Goal: Find specific page/section: Find specific page/section

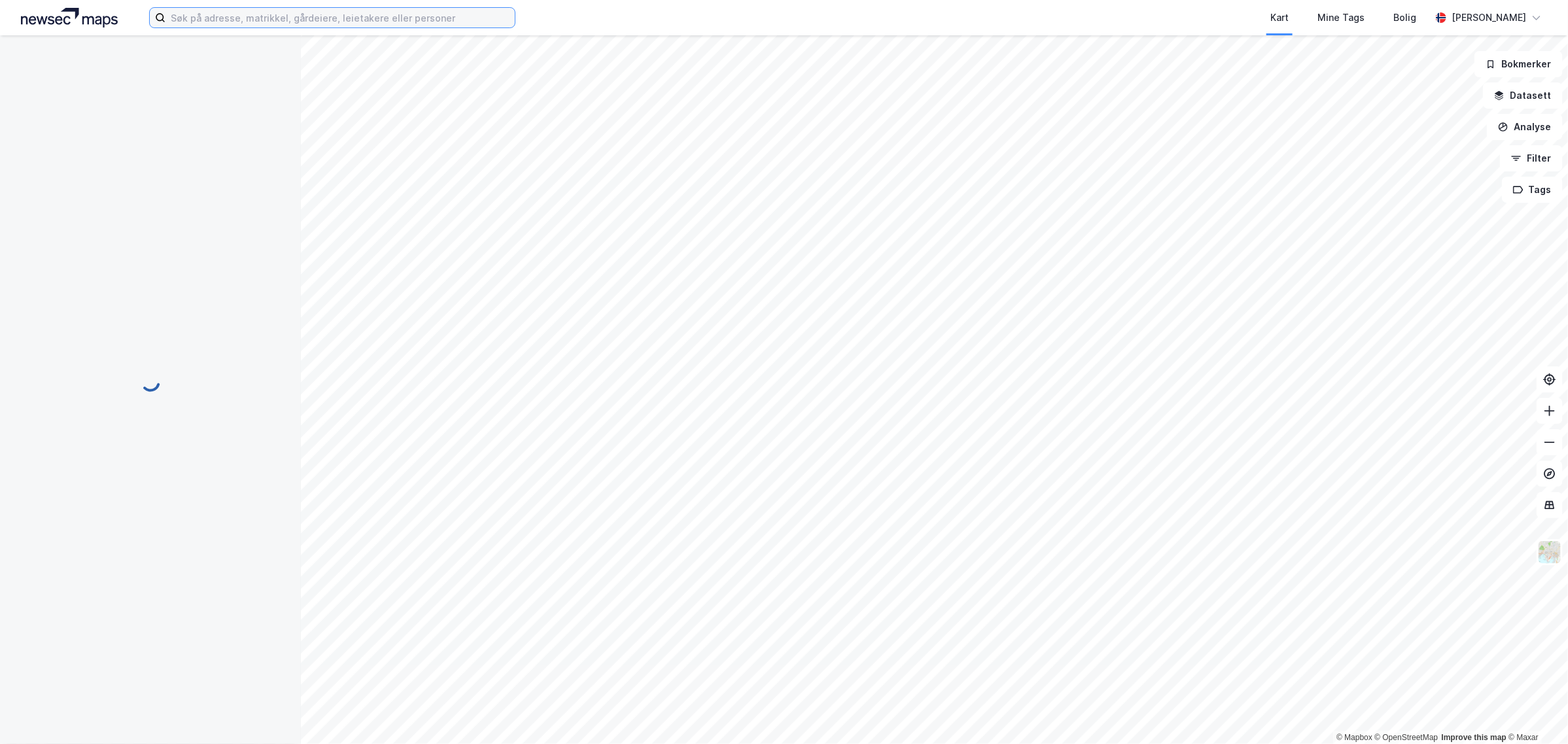
click at [227, 17] on input at bounding box center [339, 17] width 349 height 20
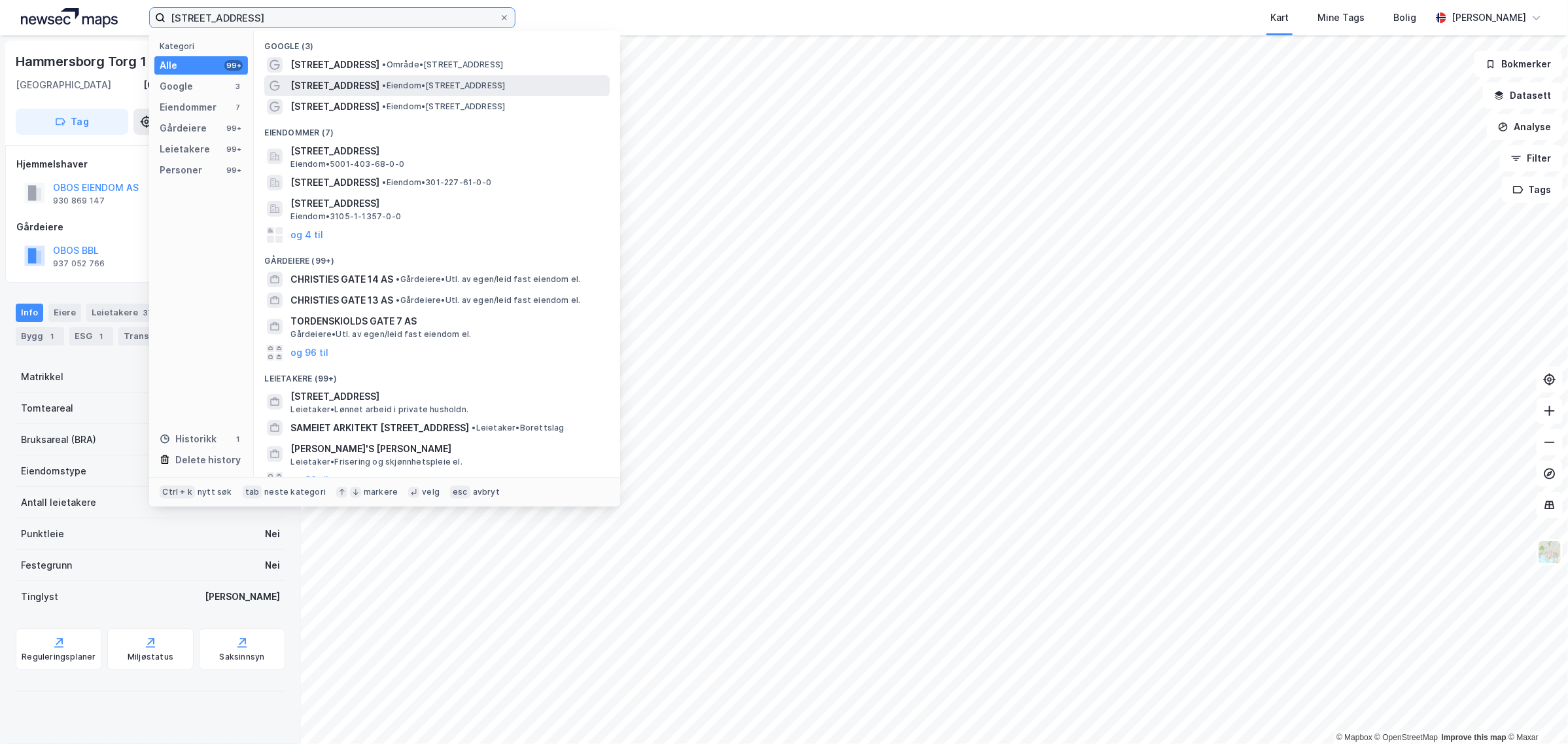
type input "[STREET_ADDRESS]"
click at [422, 78] on div "[STREET_ADDRESS] • Eiendom • [STREET_ADDRESS]" at bounding box center [449, 85] width 316 height 16
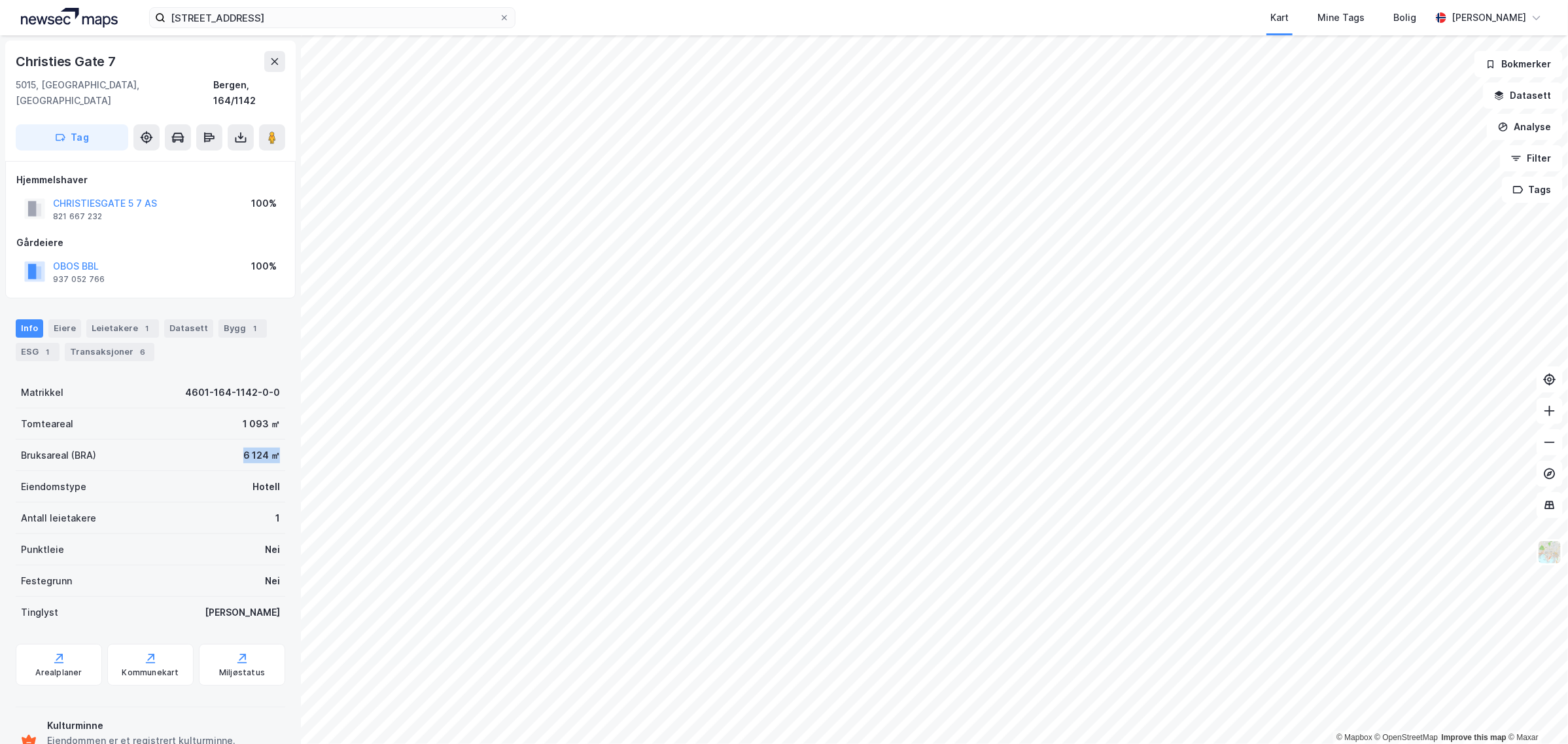
drag, startPoint x: 226, startPoint y: 438, endPoint x: 285, endPoint y: 438, distance: 59.0
click at [285, 438] on div "Christies [STREET_ADDRESS] Tag Hjemmelshaver CHRISTIESGATE 5 7 AS 821 667 232 1…" at bounding box center [150, 389] width 301 height 708
